Goal: Task Accomplishment & Management: Manage account settings

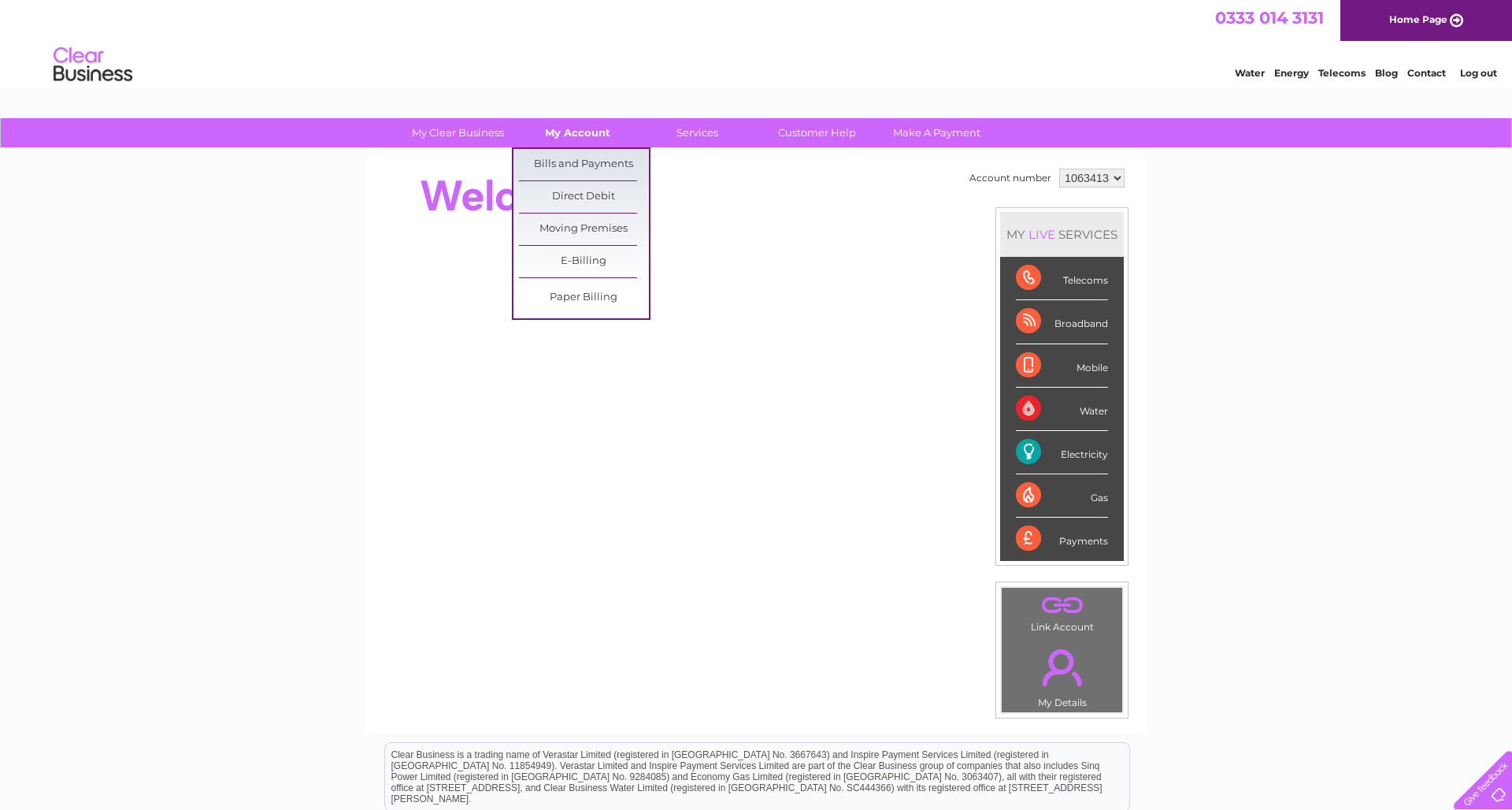
click at [583, 130] on link "My Account" at bounding box center [577, 133] width 130 height 29
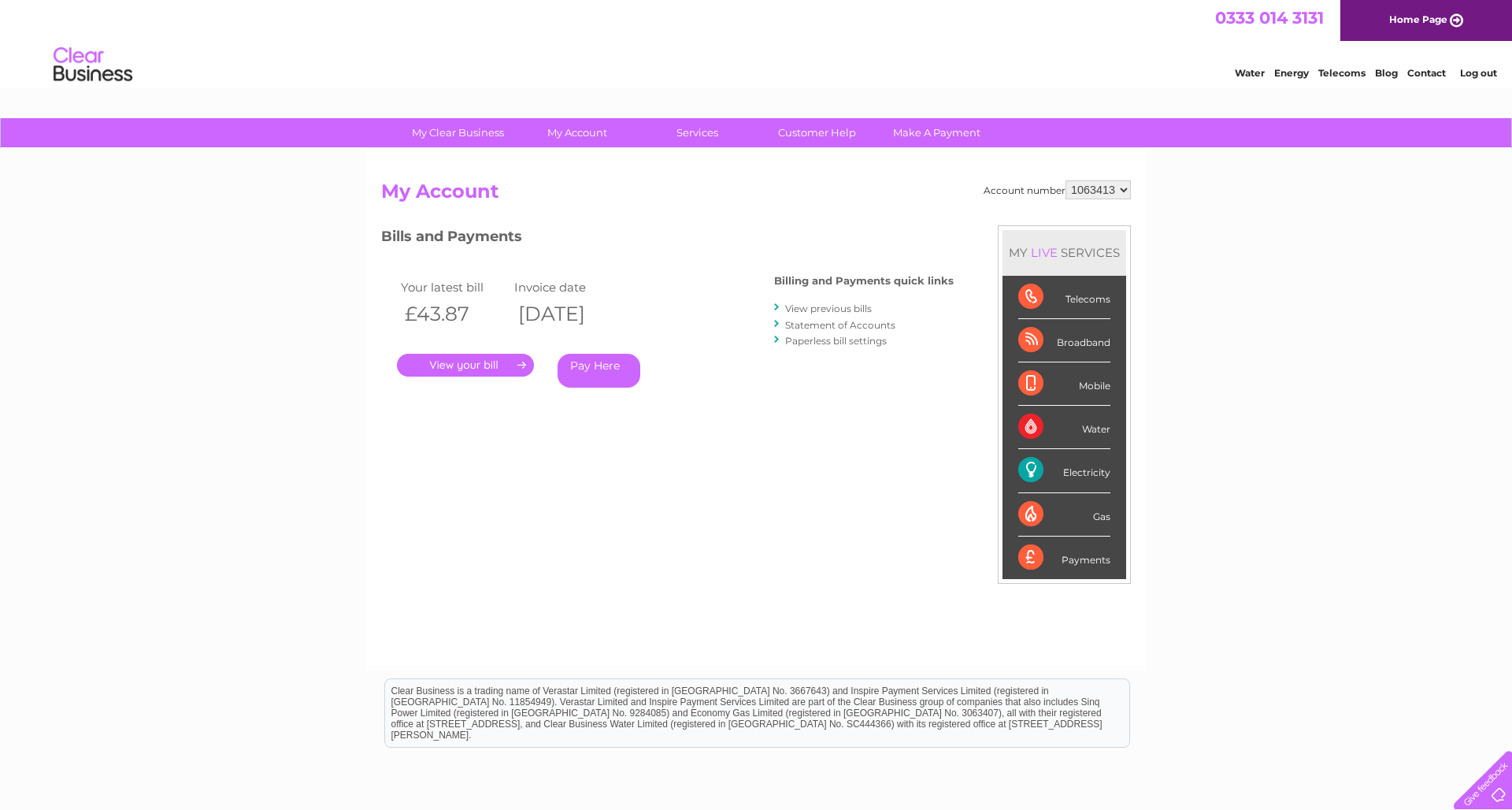
select select "1146438"
click at [453, 362] on link "." at bounding box center [465, 365] width 137 height 22
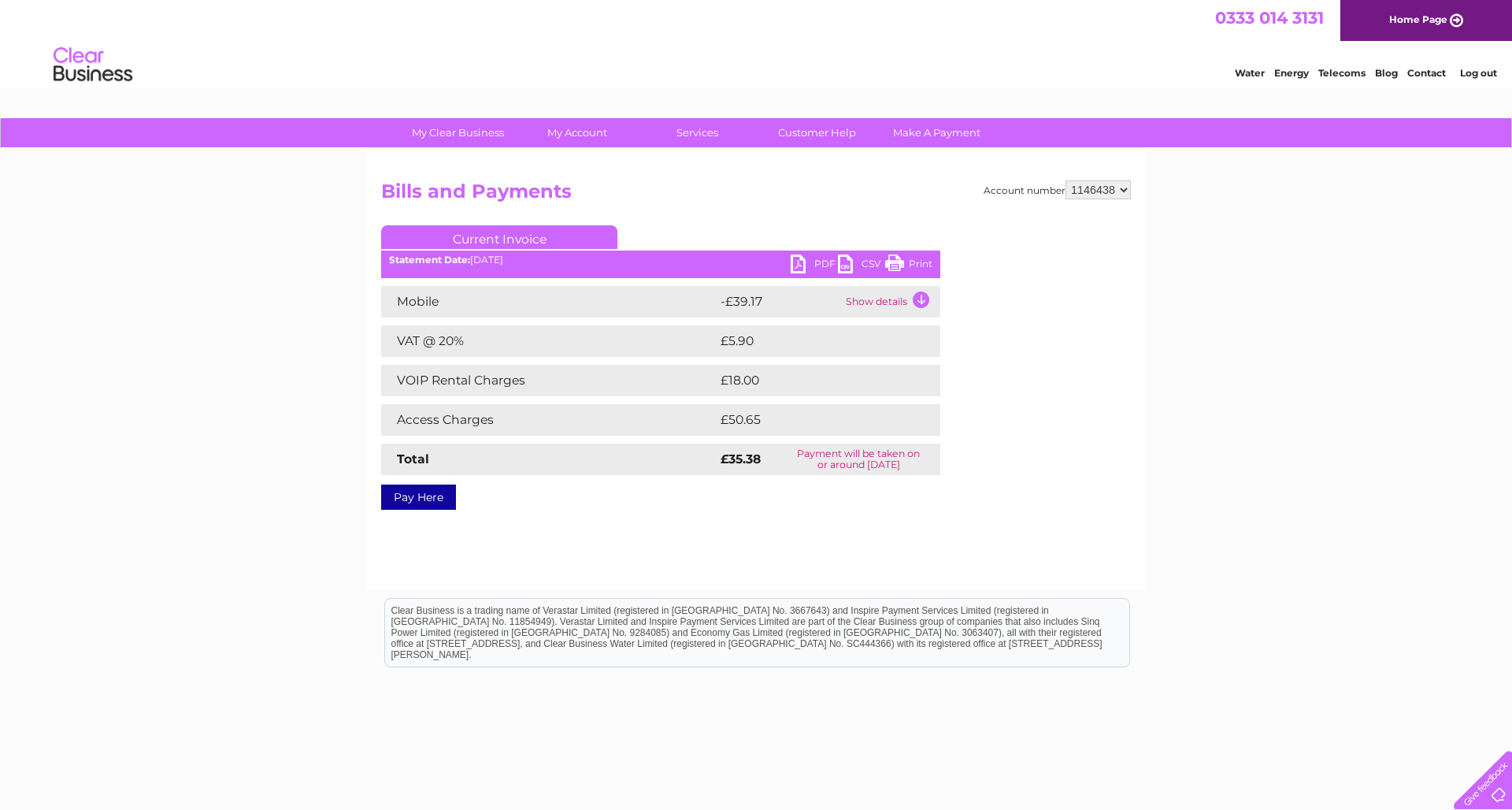
click at [801, 261] on link "PDF" at bounding box center [814, 266] width 47 height 22
click at [797, 262] on link "PDF" at bounding box center [814, 266] width 47 height 22
